Goal: Task Accomplishment & Management: Manage account settings

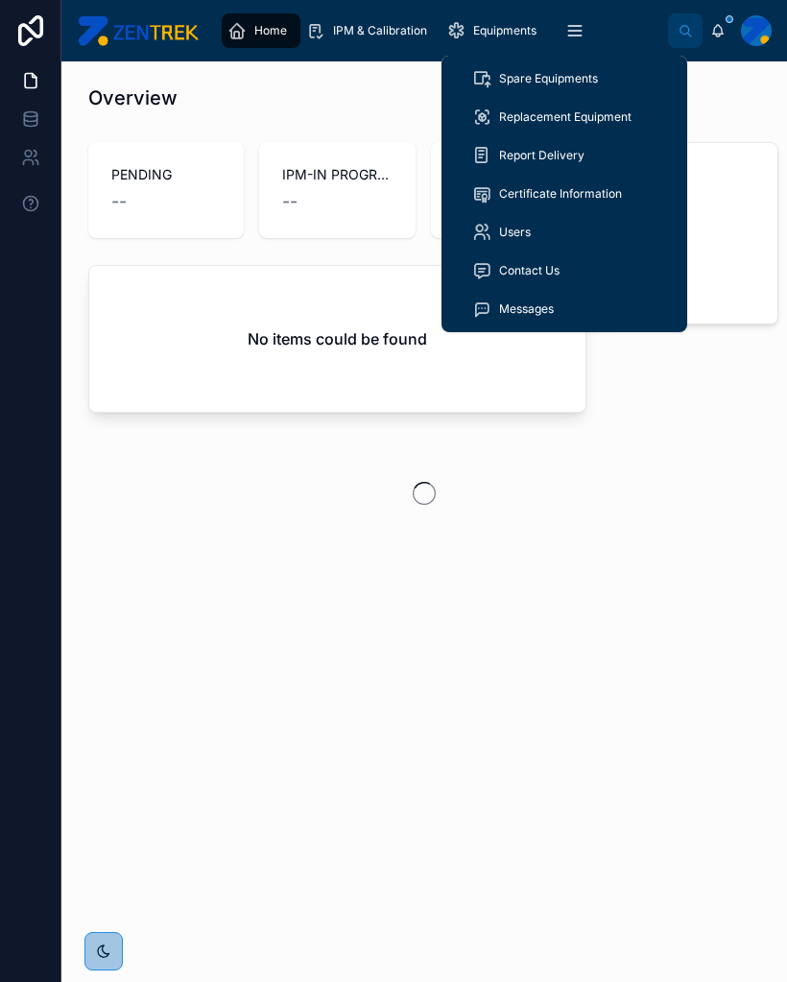
click at [595, 110] on span "Replacement Equipment" at bounding box center [565, 116] width 132 height 15
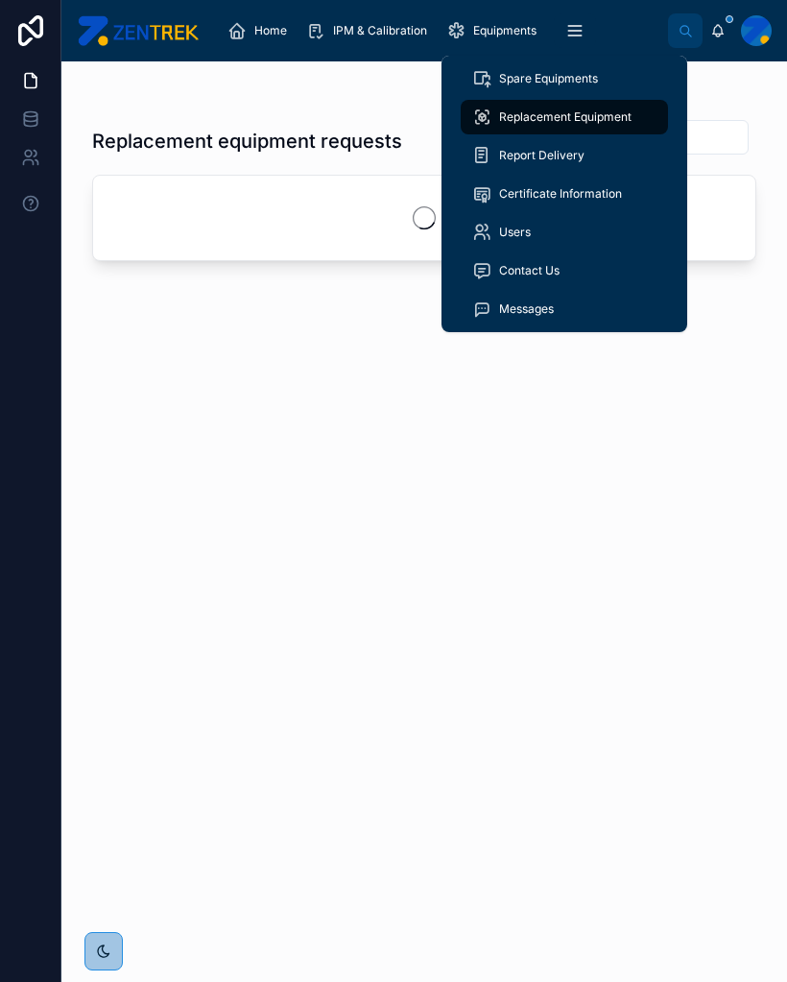
click at [698, 498] on div "Replacement equipment requests" at bounding box center [424, 532] width 664 height 851
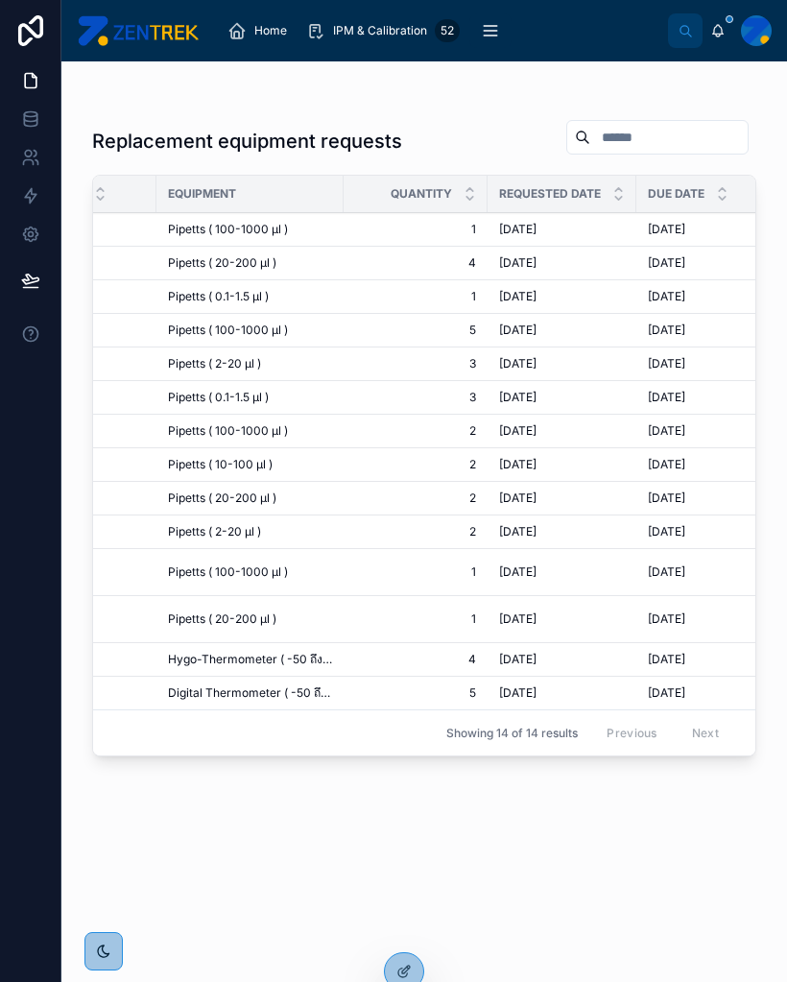
scroll to position [0, 77]
click at [281, 228] on span "Pipetts ( 100-1000 µl )" at bounding box center [232, 229] width 120 height 15
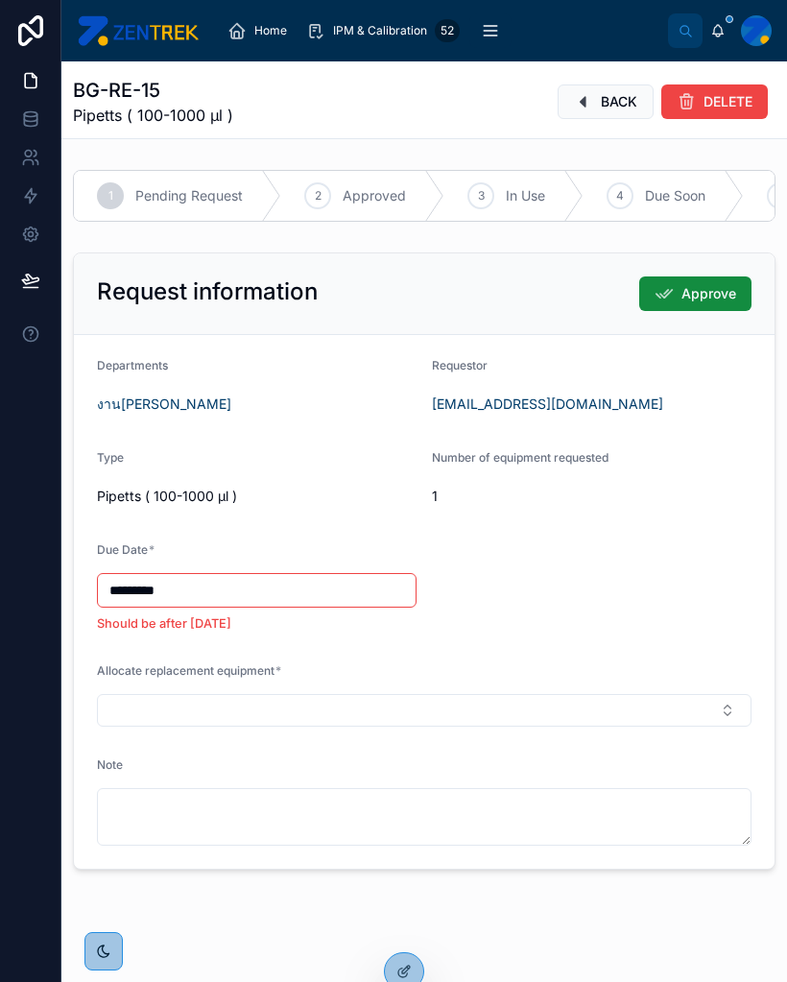
click at [727, 709] on button "Select Button" at bounding box center [424, 710] width 654 height 33
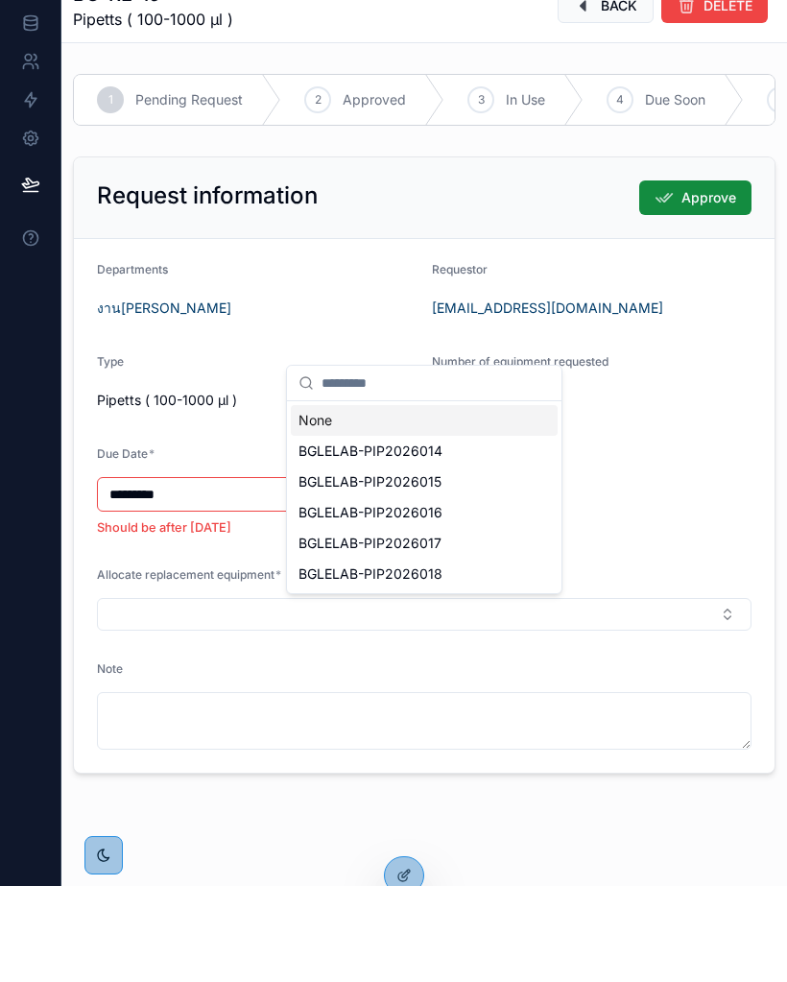
click at [435, 599] on span "BGLELAB-PIP2026016" at bounding box center [370, 608] width 144 height 19
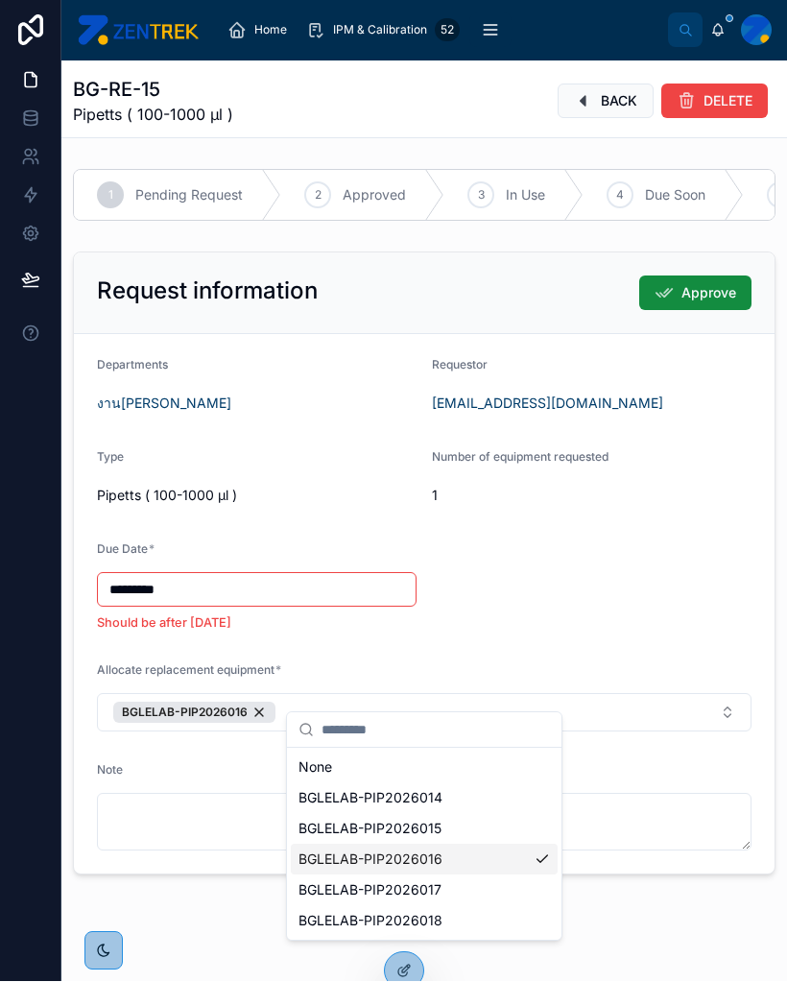
click at [719, 551] on form "Departments งานมนุษย์พันธุศาสตร์ Requestor [EMAIL_ADDRESS][DOMAIN_NAME] Type Pi…" at bounding box center [424, 604] width 701 height 539
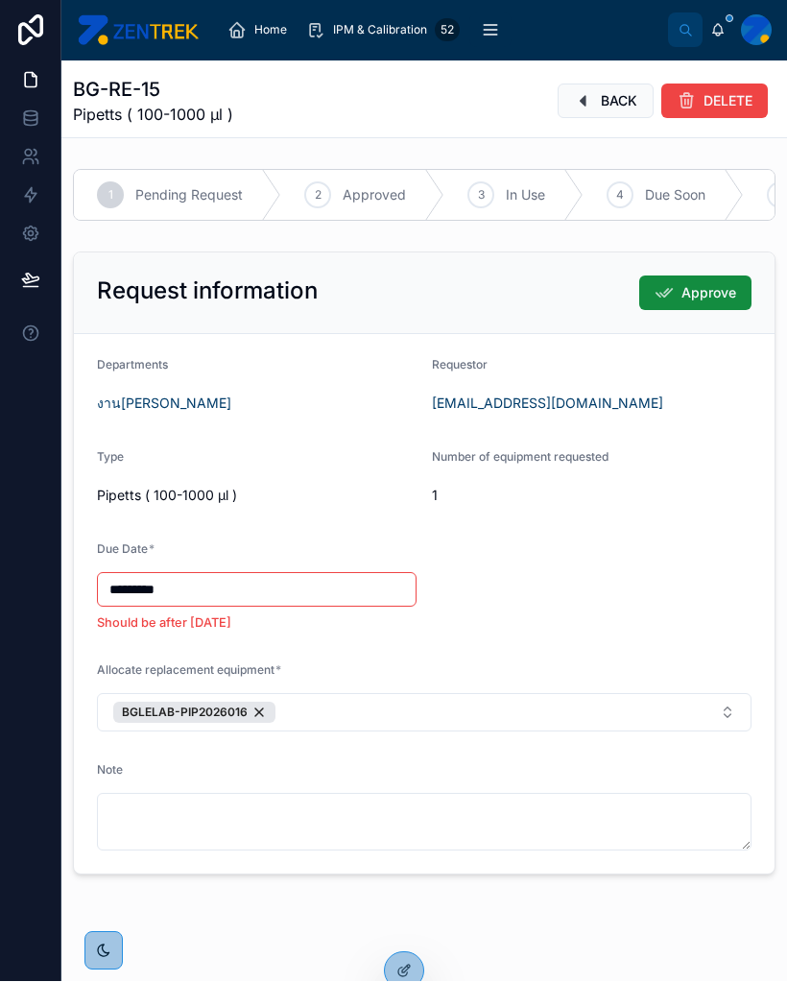
click at [693, 284] on span "Approve" at bounding box center [708, 293] width 55 height 19
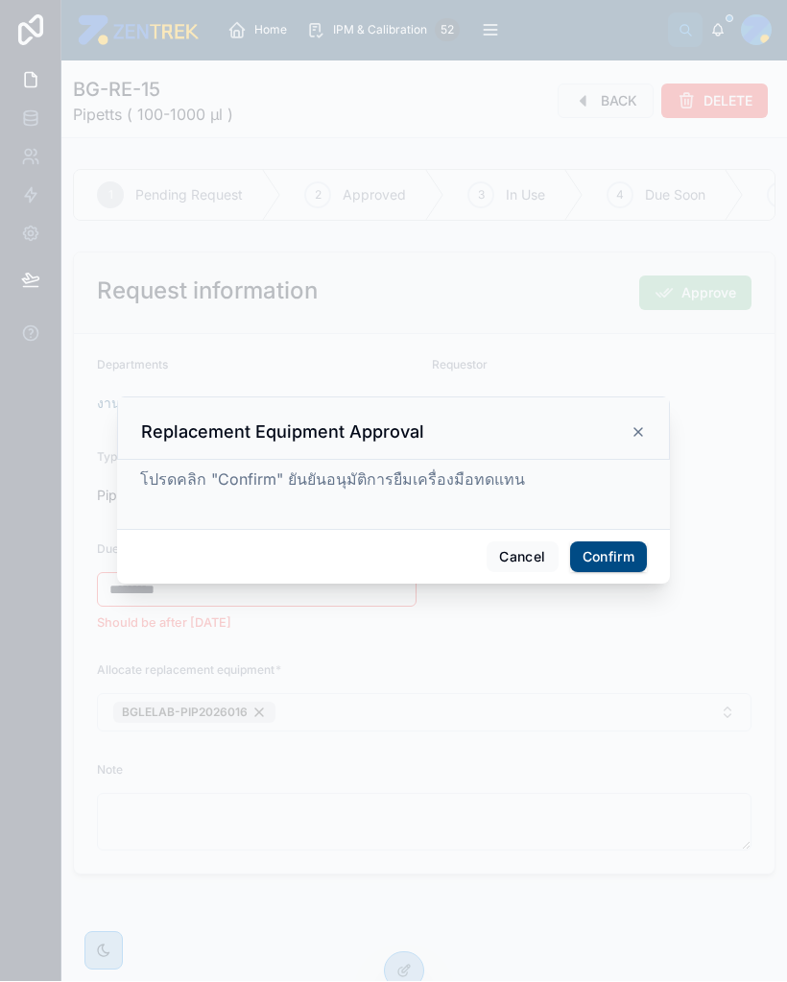
click at [626, 548] on button "Confirm" at bounding box center [608, 557] width 77 height 31
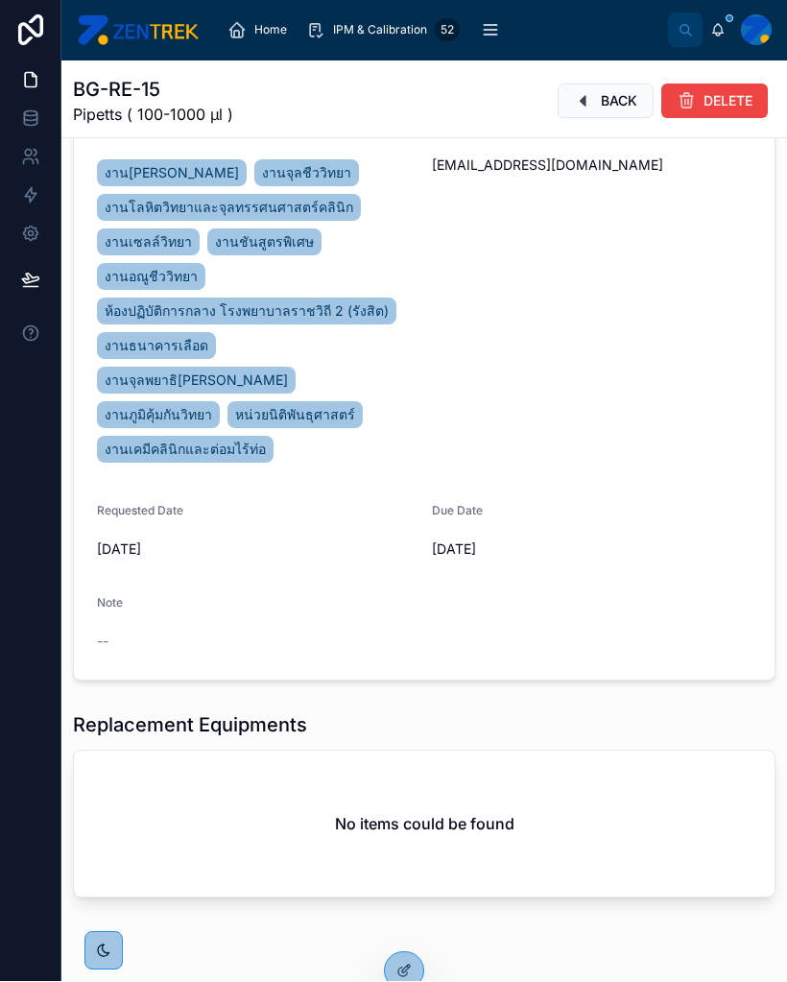
scroll to position [232, 0]
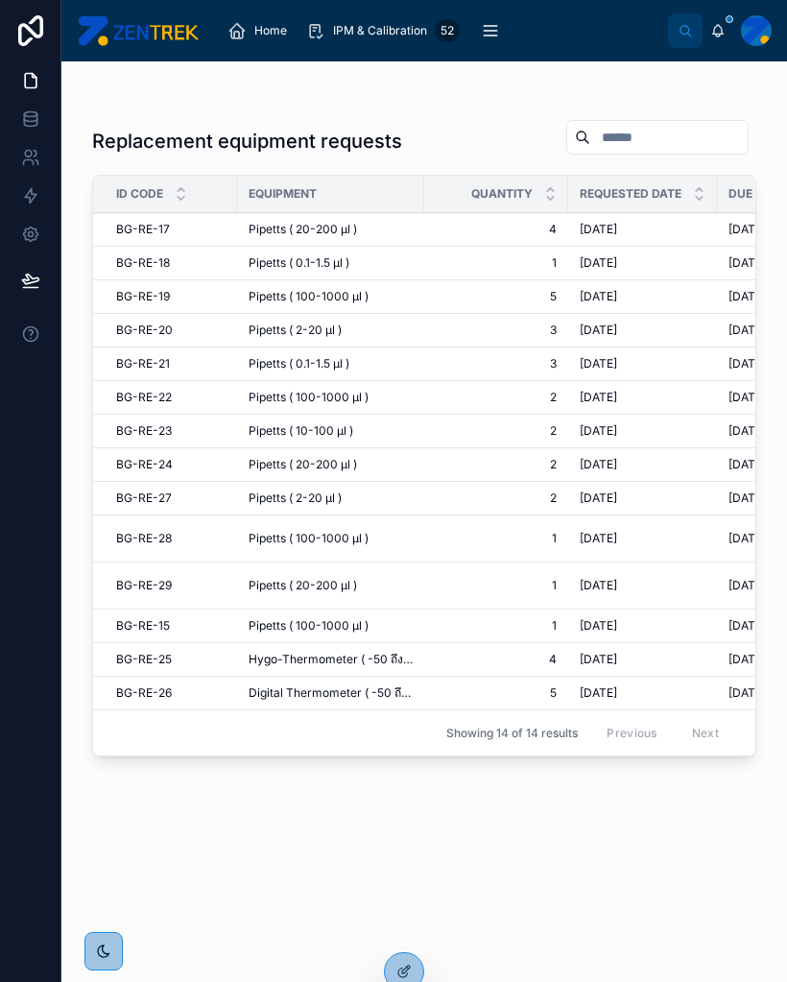
click at [224, 266] on div "BG-RE-18 BG-RE-18" at bounding box center [170, 262] width 109 height 15
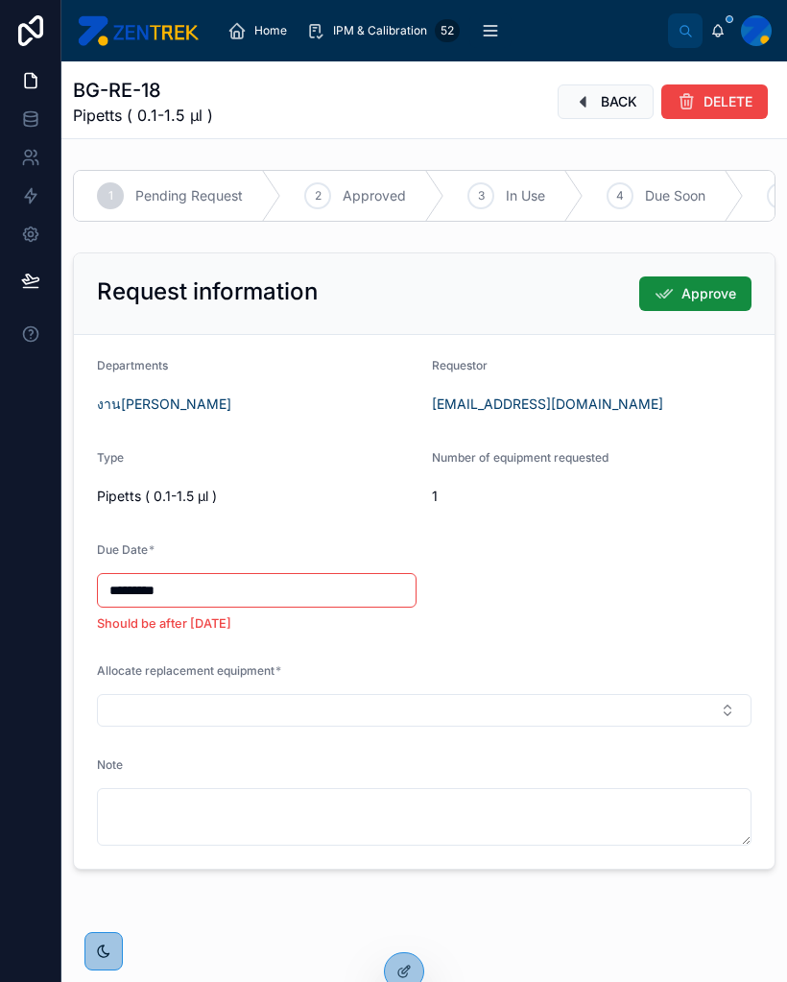
click at [735, 697] on button "Select Button" at bounding box center [424, 710] width 654 height 33
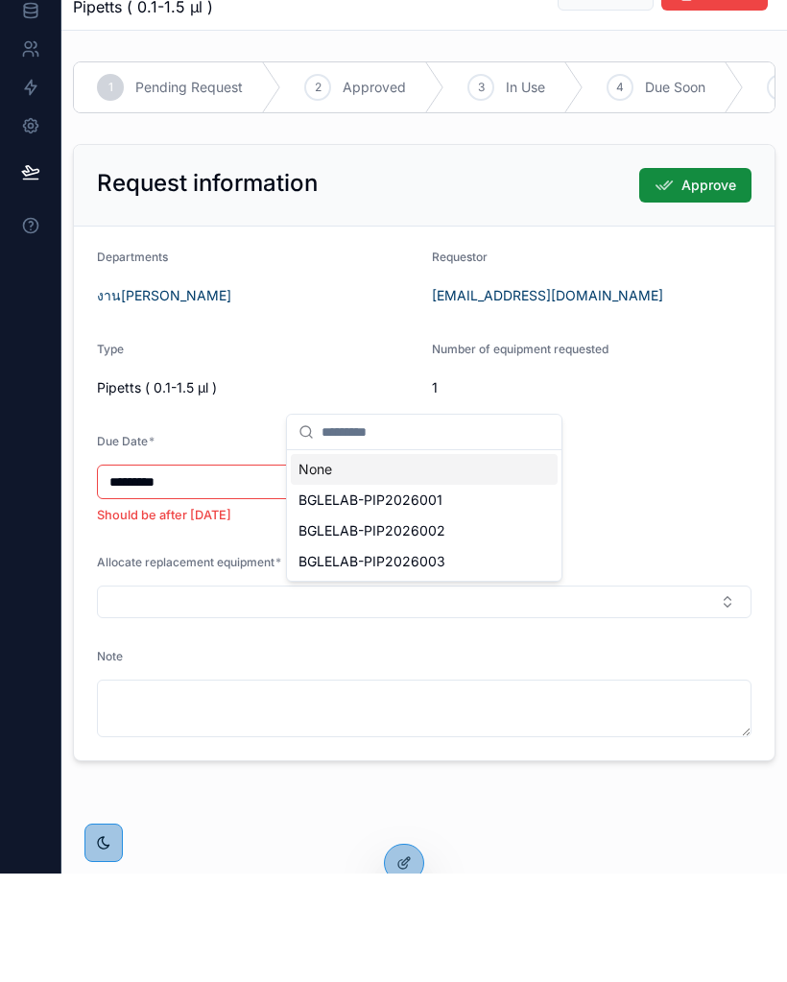
click at [423, 599] on span "BGLELAB-PIP2026001" at bounding box center [370, 608] width 144 height 19
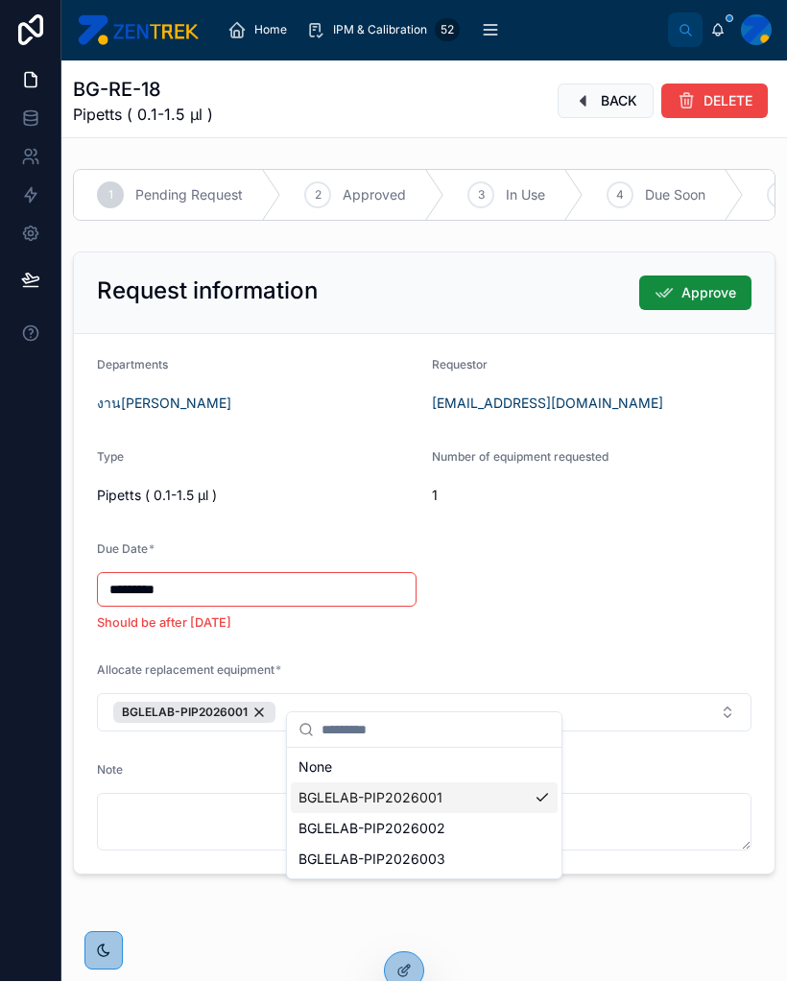
click at [724, 284] on span "Approve" at bounding box center [708, 293] width 55 height 19
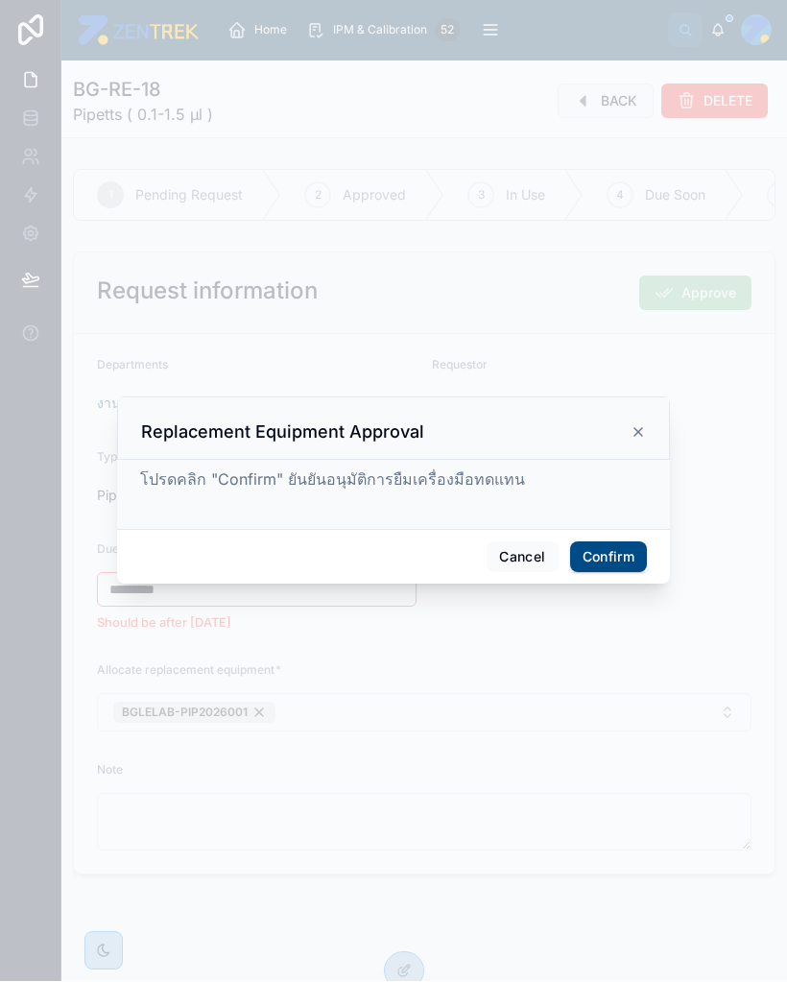
click at [622, 551] on button "Confirm" at bounding box center [608, 557] width 77 height 31
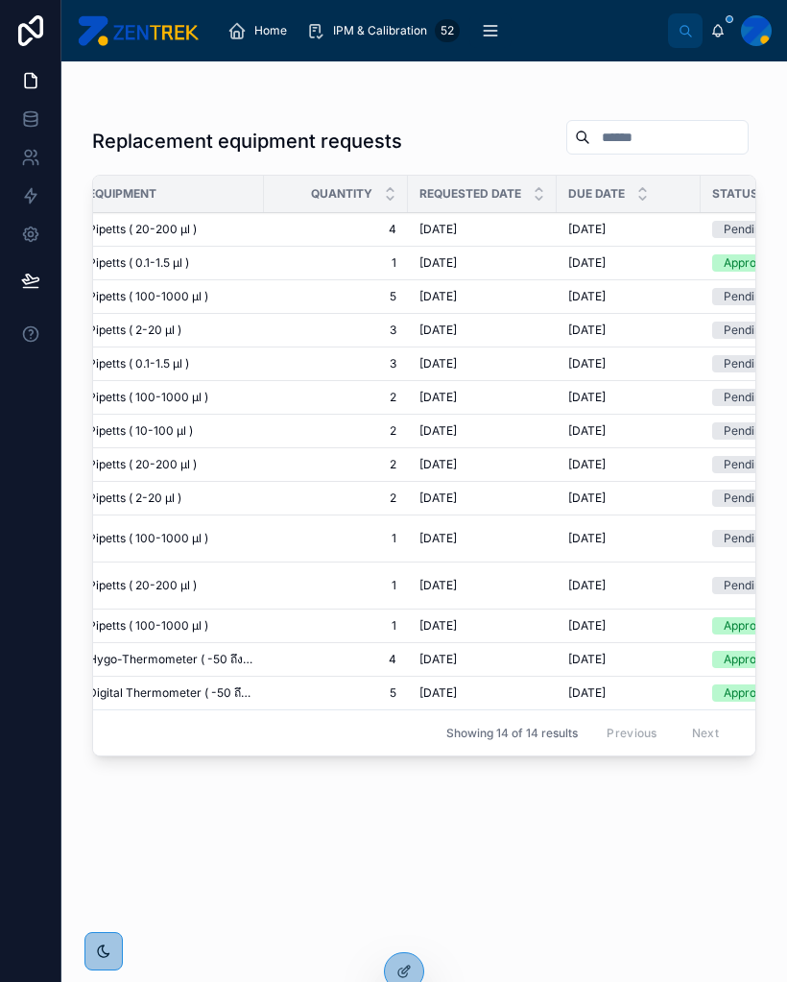
scroll to position [0, 127]
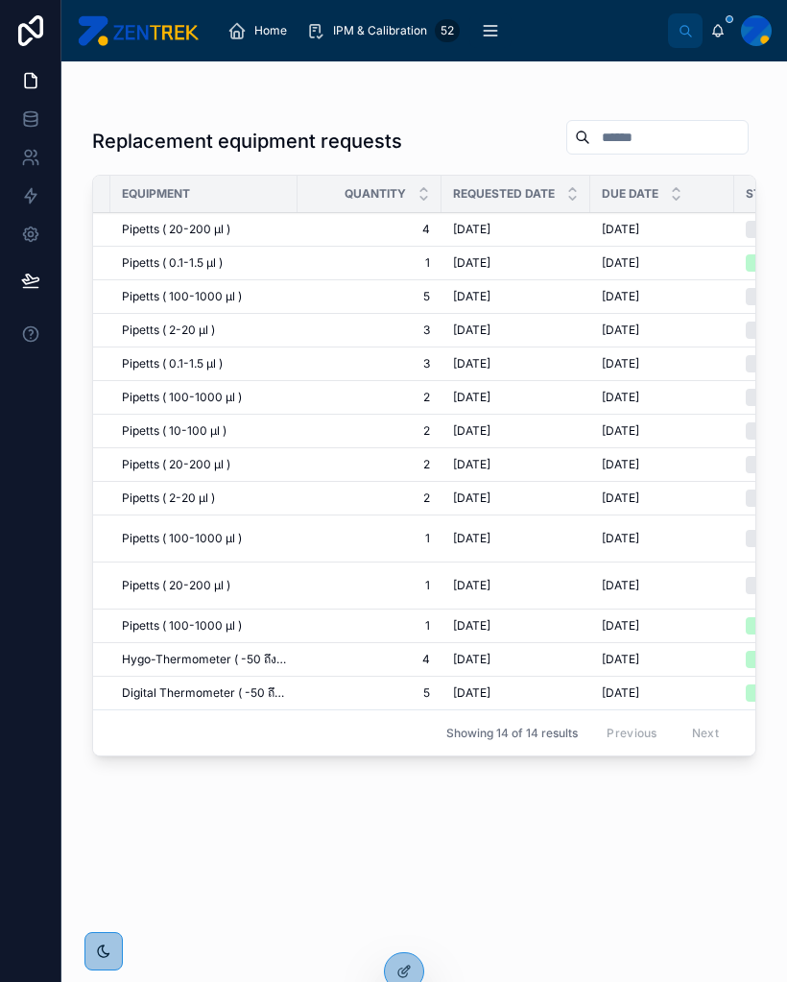
click at [200, 224] on span "Pipetts ( 20-200 µl )" at bounding box center [176, 229] width 108 height 15
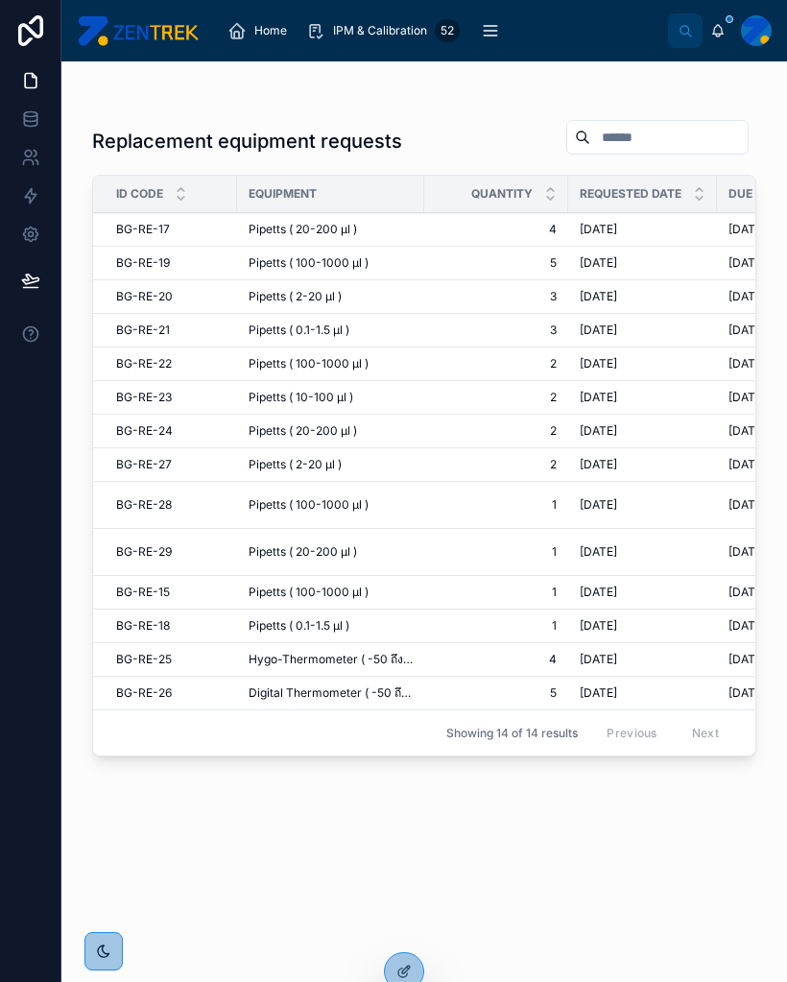
click at [149, 227] on span "BG-RE-17" at bounding box center [143, 229] width 54 height 15
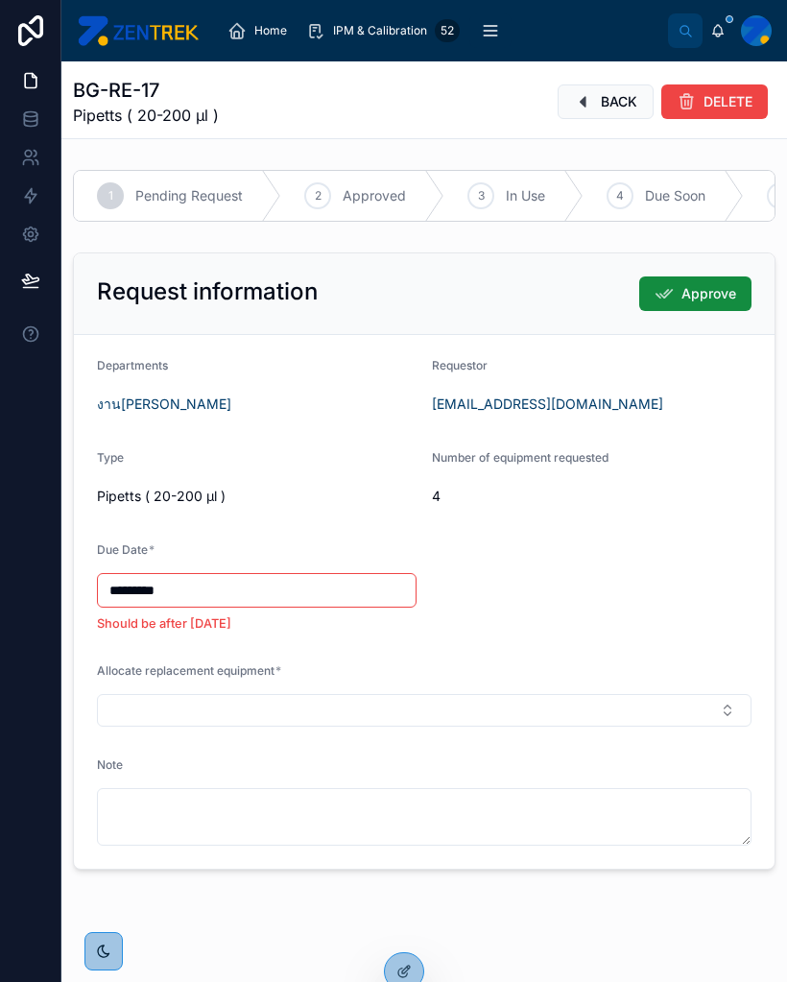
click at [729, 704] on button "Select Button" at bounding box center [424, 710] width 654 height 33
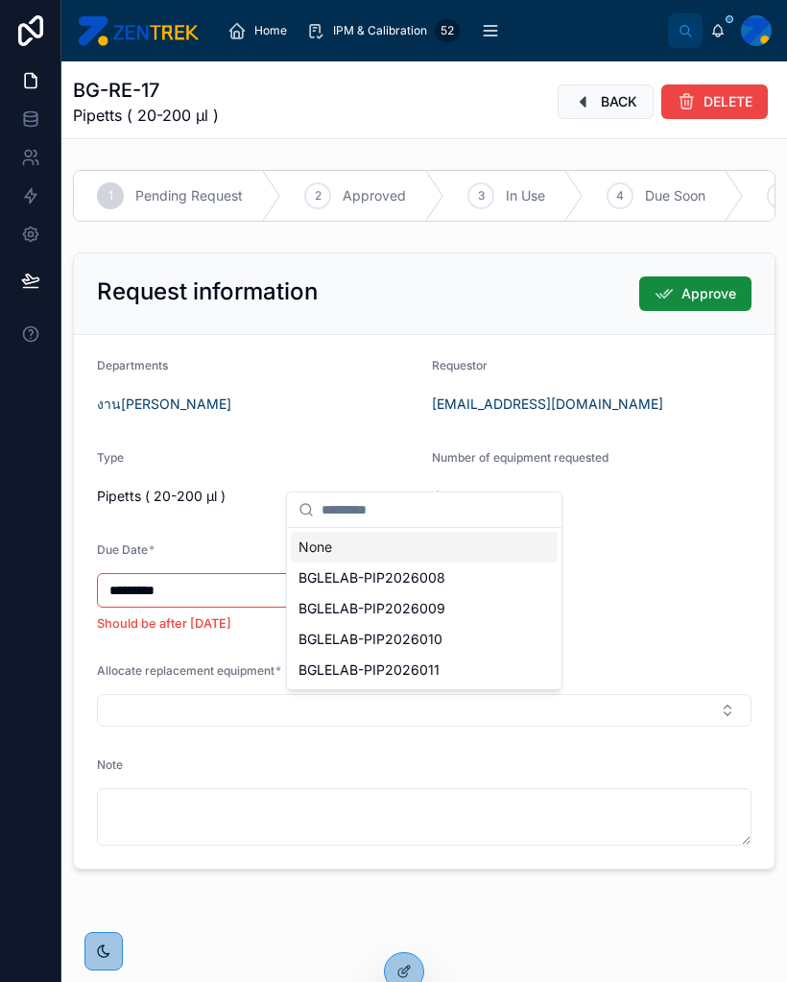
click at [452, 579] on div "BGLELAB-PIP2026008" at bounding box center [424, 577] width 267 height 31
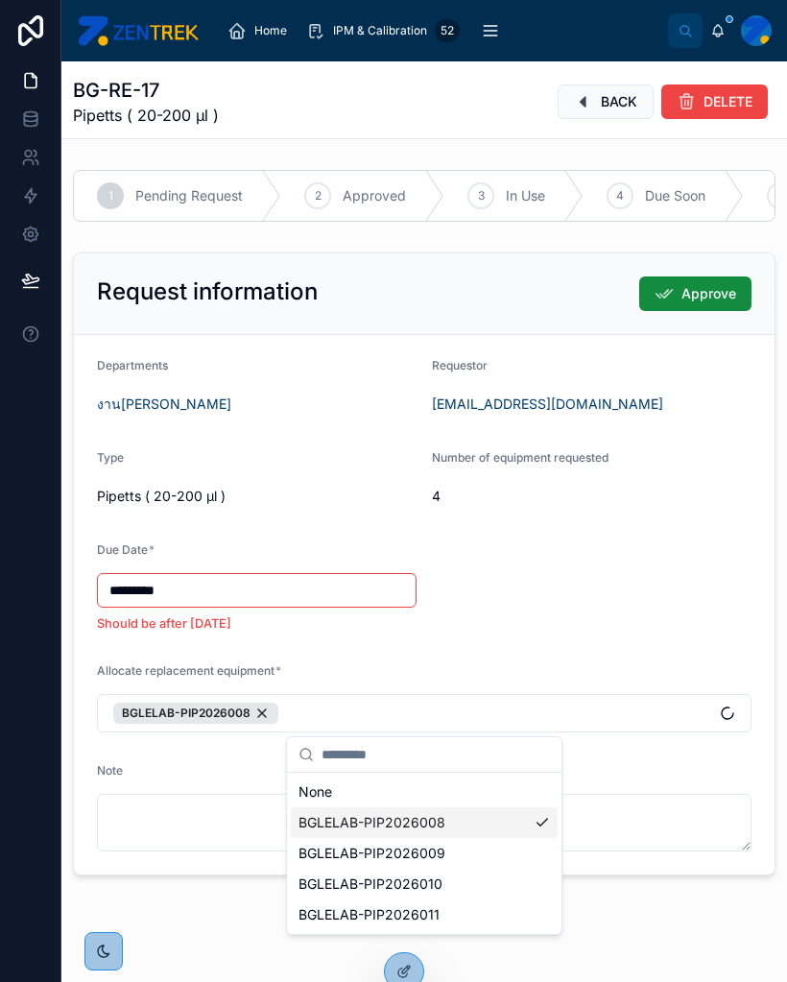
click at [479, 844] on div "BGLELAB-PIP2026009" at bounding box center [424, 853] width 267 height 31
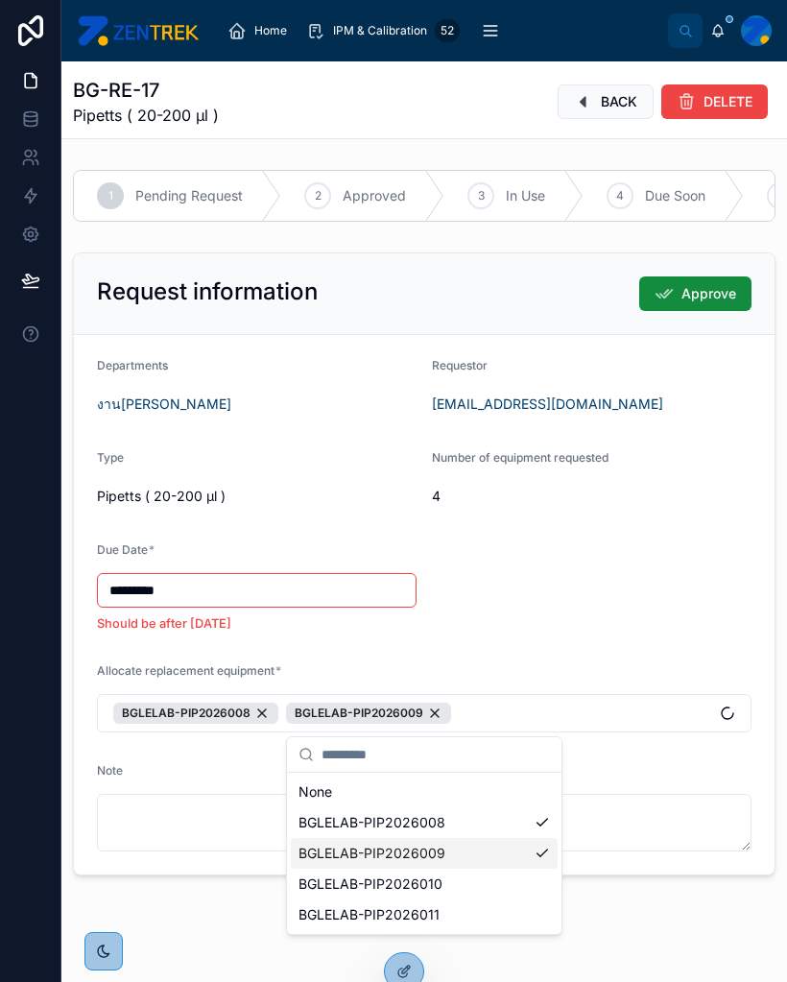
click at [501, 888] on div "BGLELAB-PIP2026010" at bounding box center [424, 883] width 267 height 31
click at [513, 920] on div "BGLELAB-PIP2026011" at bounding box center [424, 914] width 267 height 31
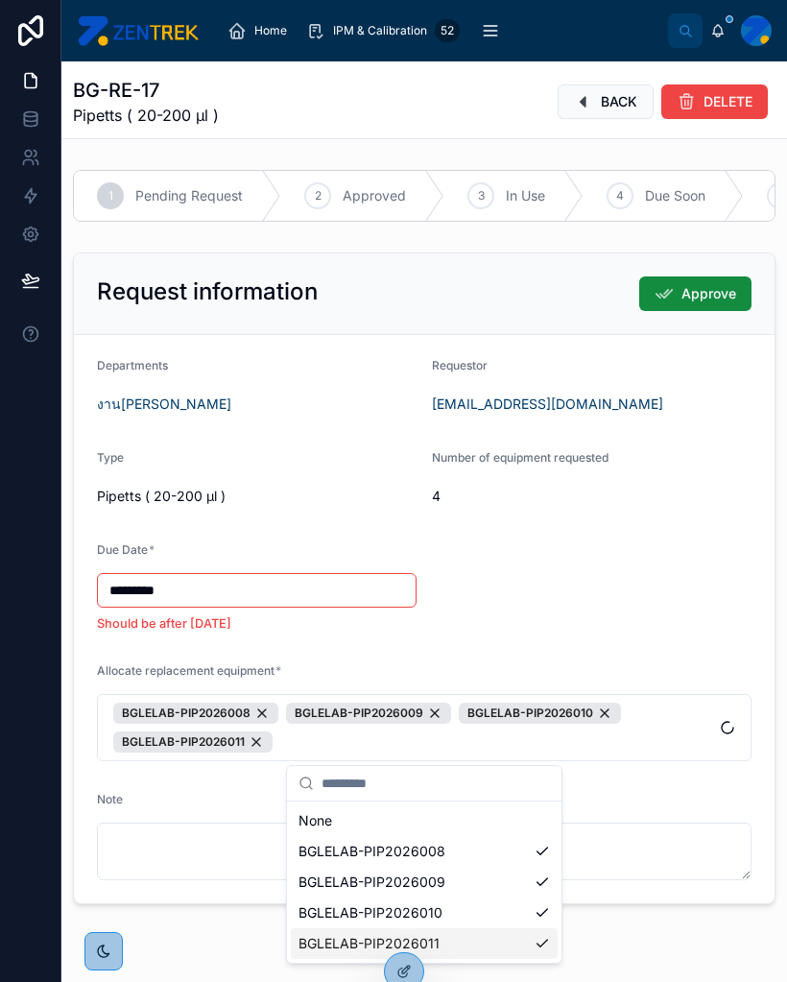
click at [717, 290] on span "Approve" at bounding box center [708, 293] width 55 height 19
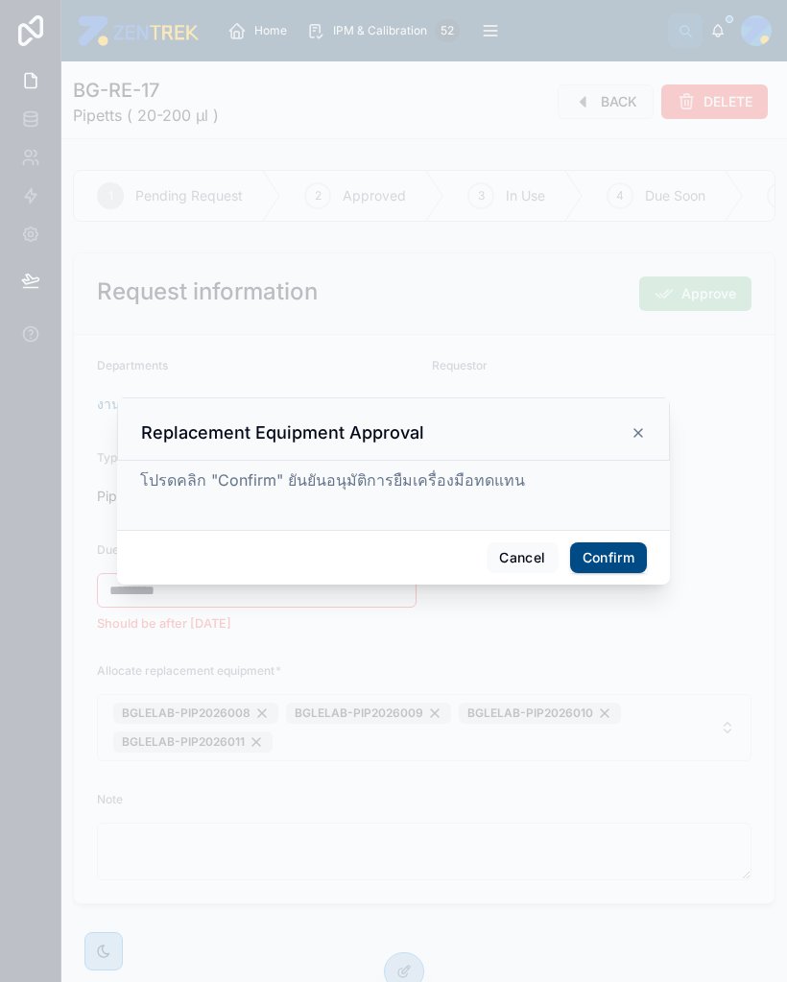
click at [602, 553] on button "Confirm" at bounding box center [608, 557] width 77 height 31
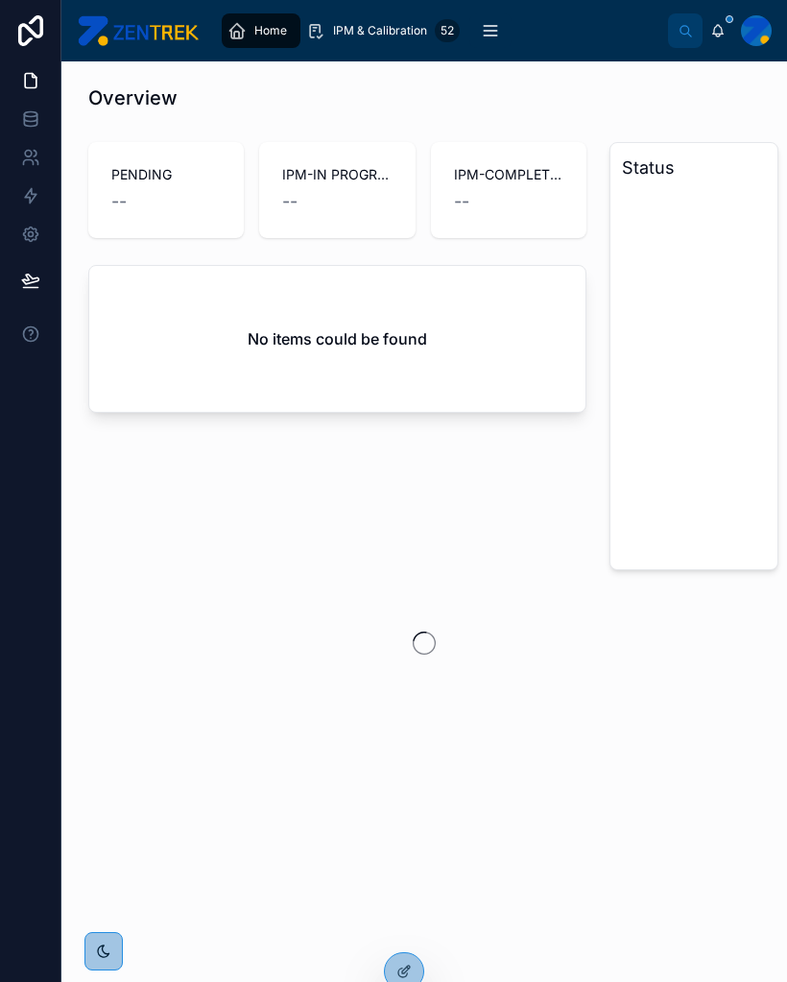
click at [373, 14] on link "IPM & Calibration 52" at bounding box center [382, 30] width 165 height 35
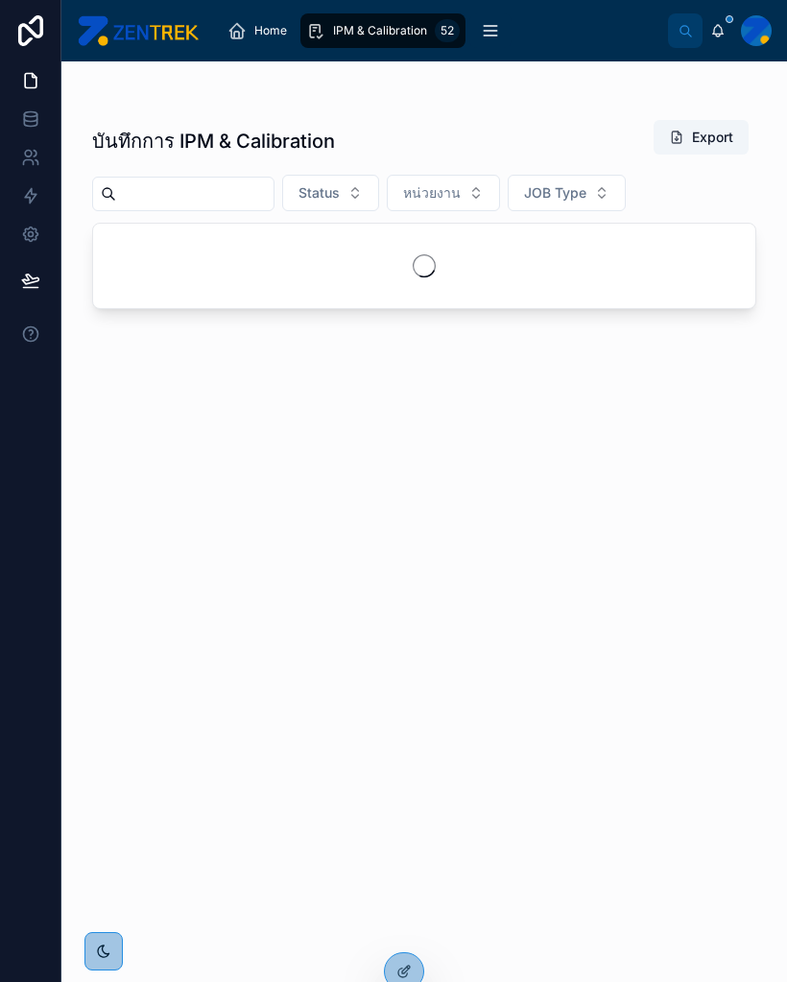
click at [376, 22] on div "IPM & Calibration 52" at bounding box center [383, 30] width 154 height 31
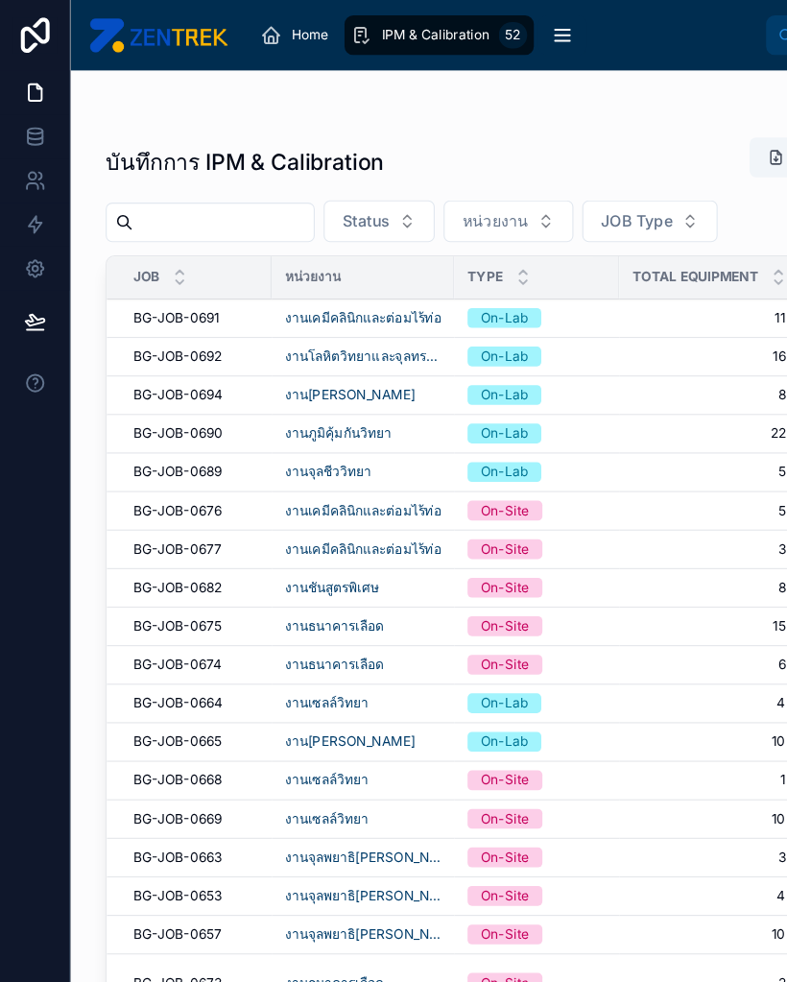
click at [173, 340] on span "BG-JOB-0694" at bounding box center [155, 344] width 79 height 15
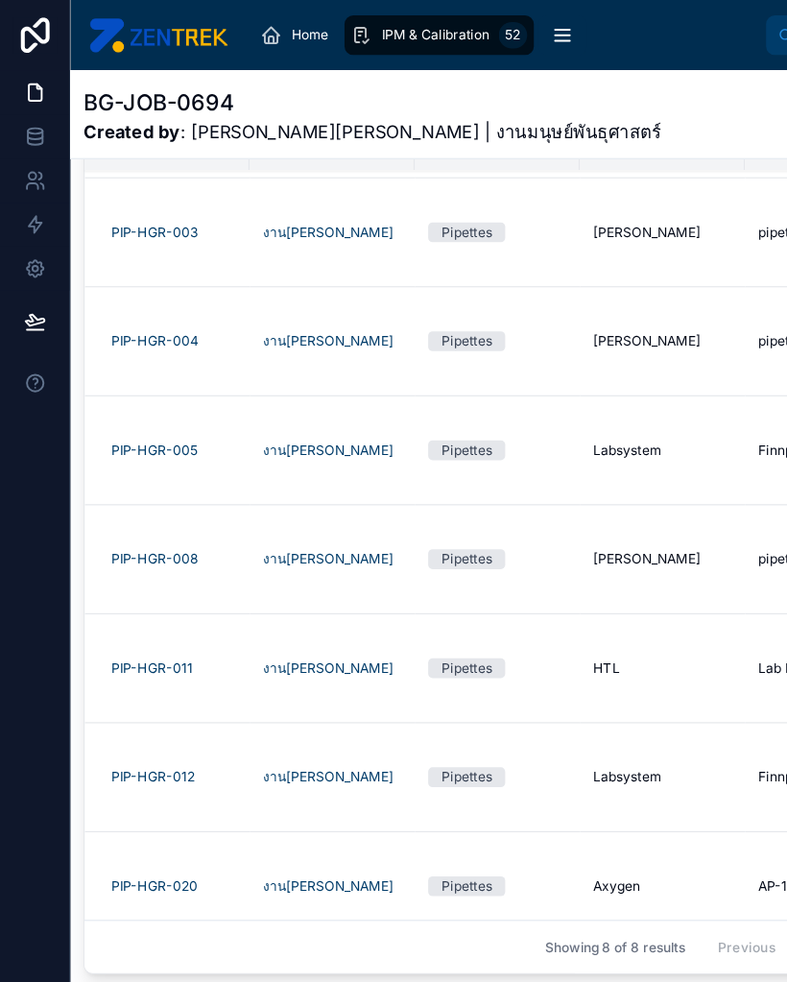
scroll to position [88, 0]
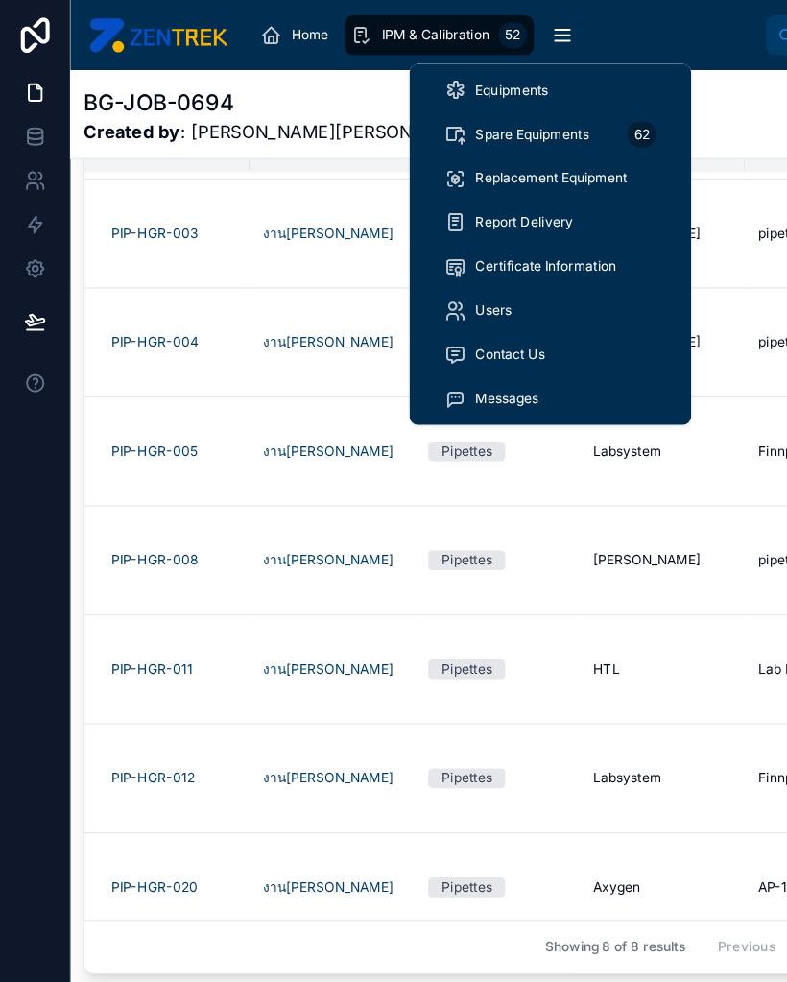
click at [517, 150] on span "Replacement Equipment" at bounding box center [481, 155] width 132 height 15
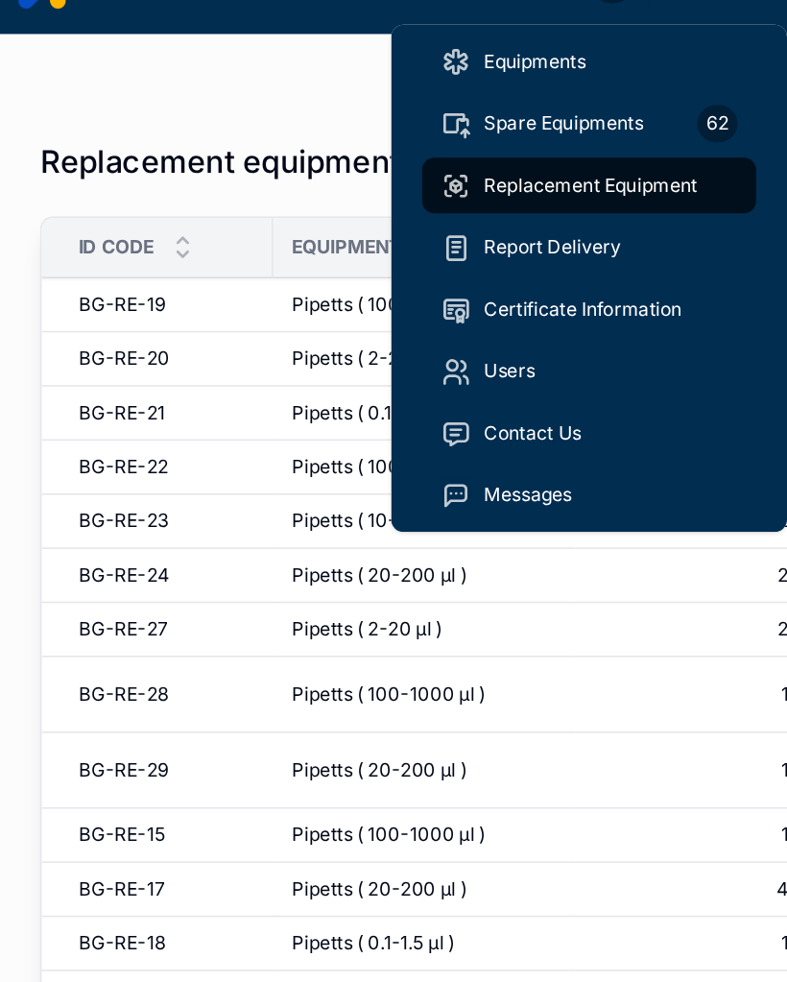
click at [201, 92] on div at bounding box center [424, 99] width 664 height 15
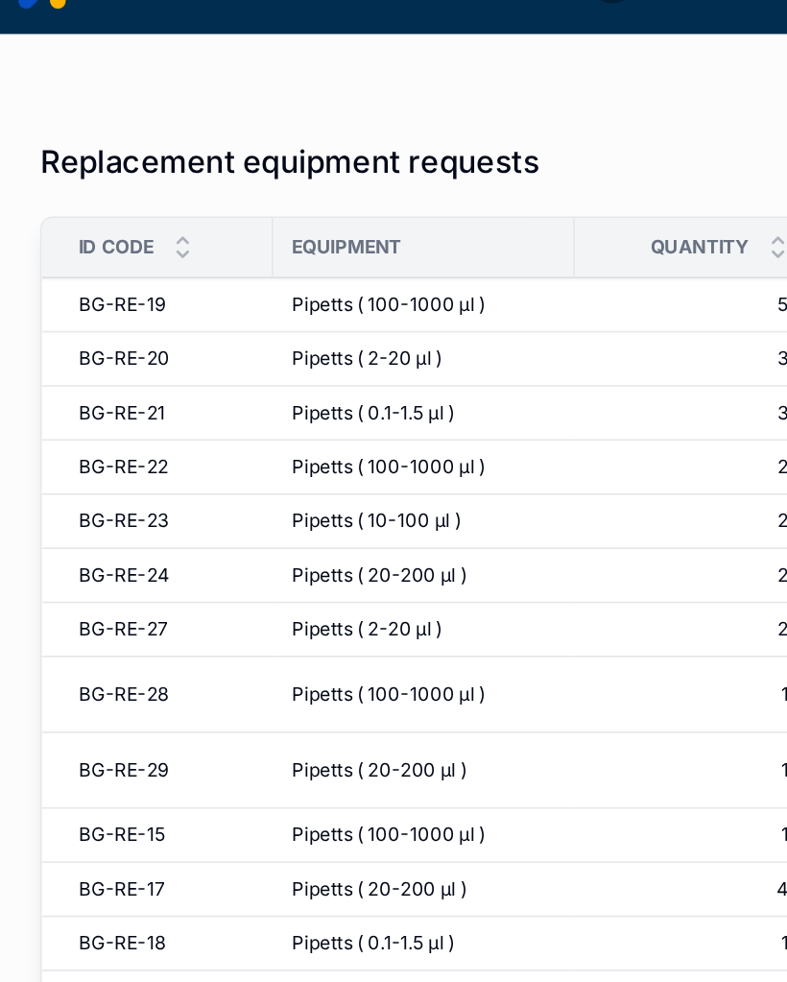
click at [180, 92] on div at bounding box center [424, 99] width 664 height 15
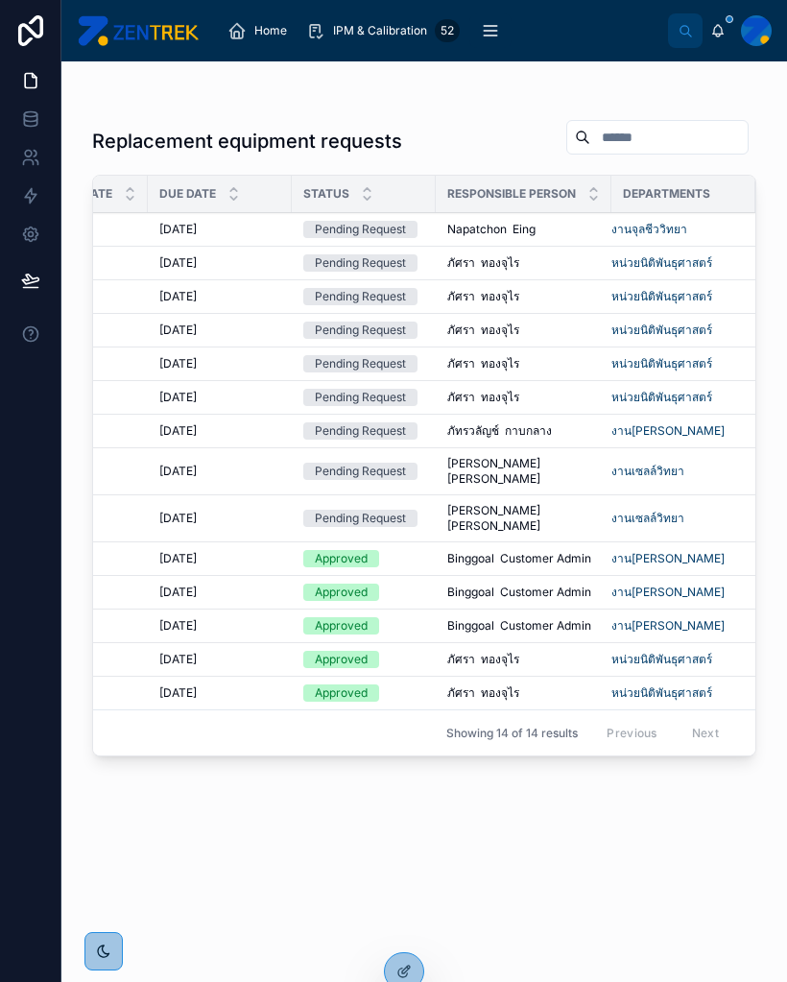
scroll to position [0, 570]
click at [495, 17] on button "scrollable content" at bounding box center [490, 30] width 42 height 35
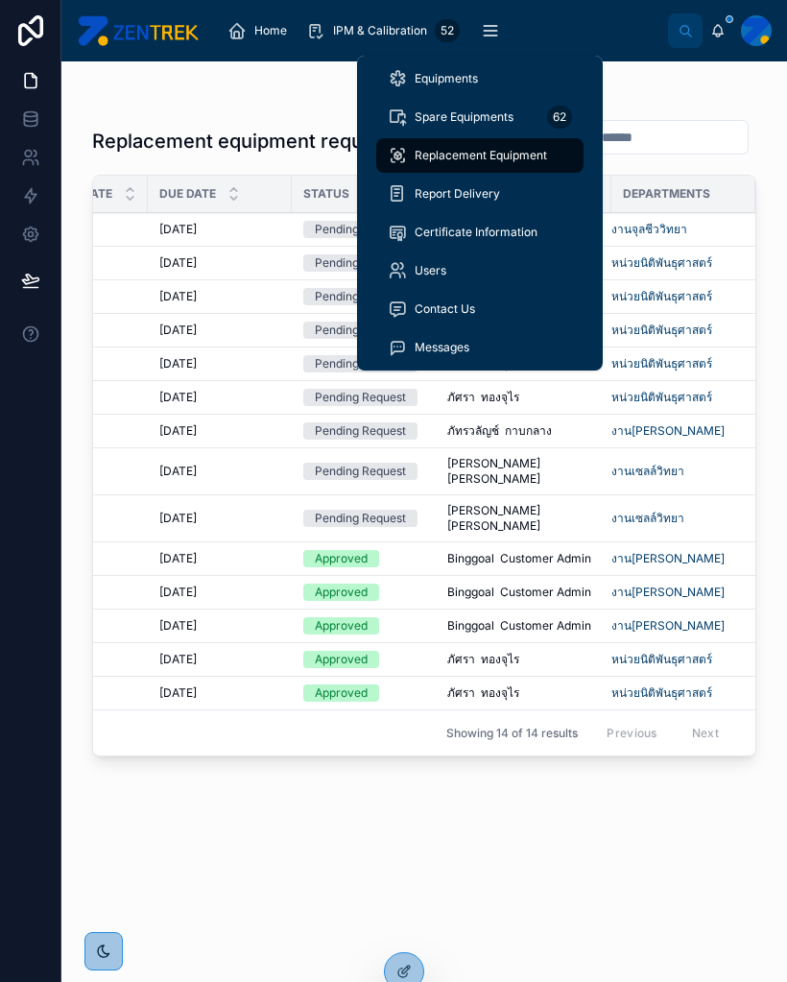
click at [513, 147] on div "Replacement Equipment" at bounding box center [480, 155] width 184 height 31
click at [500, 834] on div "Replacement equipment requests ID CODE Equipment Quantity Requested Date Due Da…" at bounding box center [424, 532] width 664 height 851
click at [512, 154] on span "Replacement Equipment" at bounding box center [481, 155] width 132 height 15
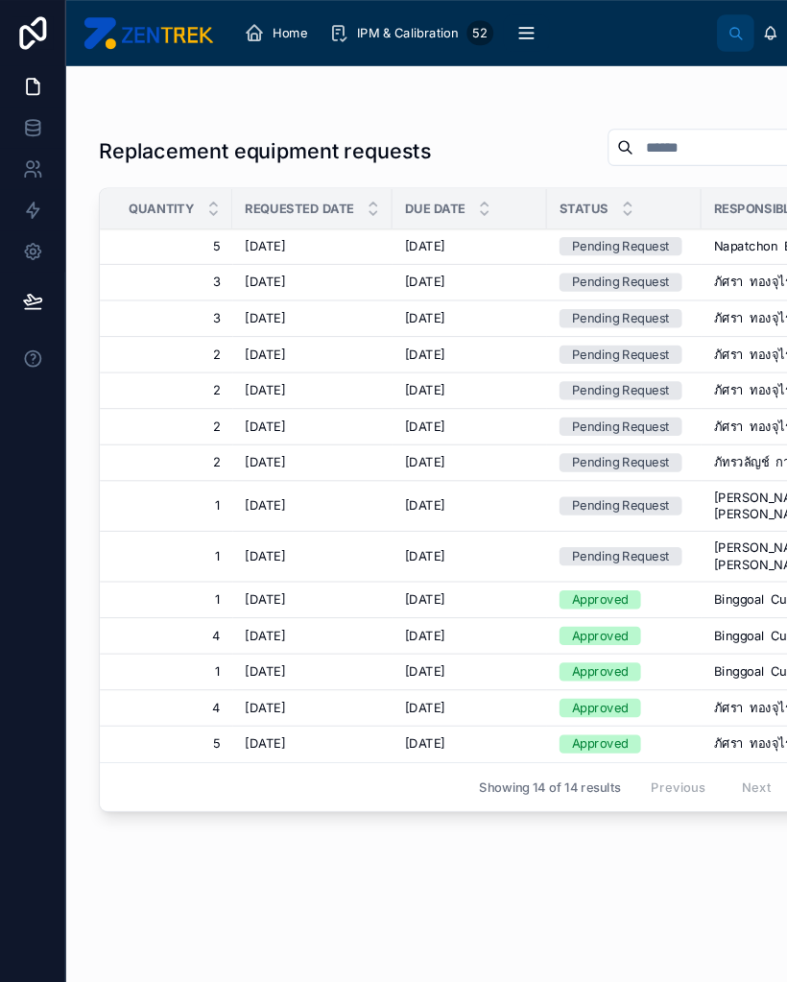
scroll to position [5, 0]
